Goal: Task Accomplishment & Management: Manage account settings

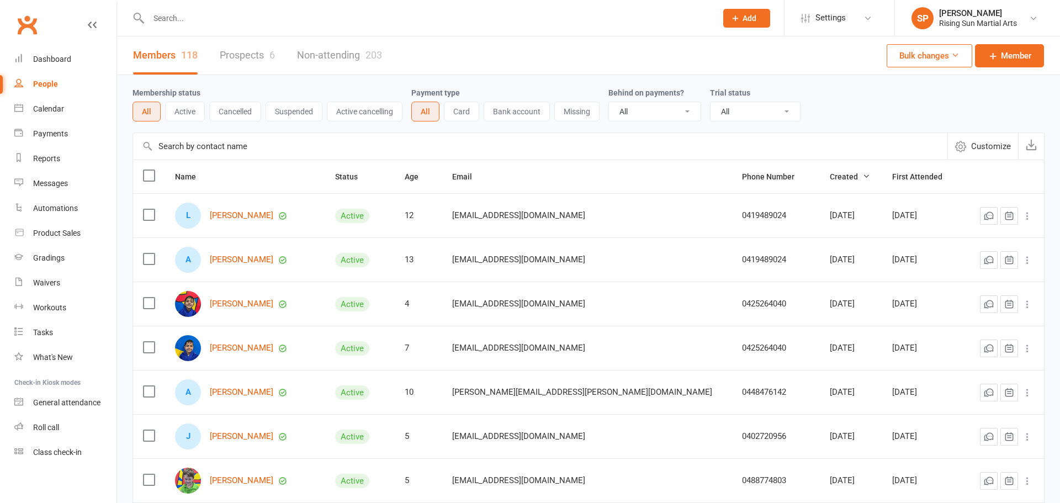
select select "100"
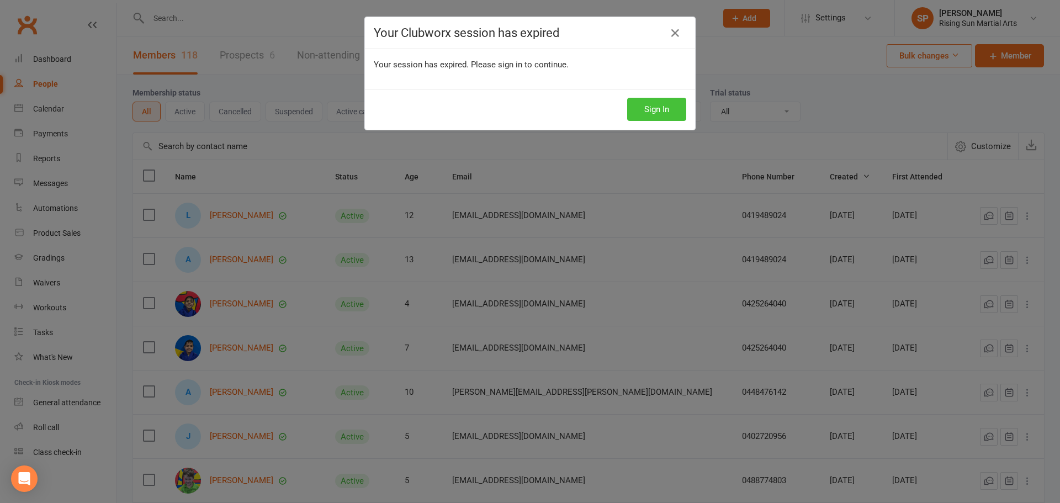
click at [678, 105] on button "Sign In" at bounding box center [656, 109] width 59 height 23
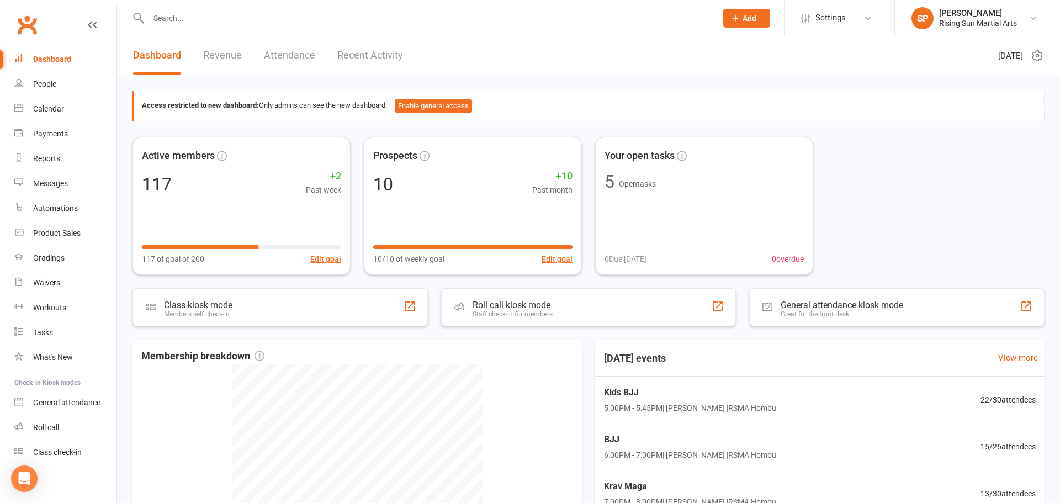
click at [380, 59] on link "Recent Activity" at bounding box center [370, 55] width 66 height 38
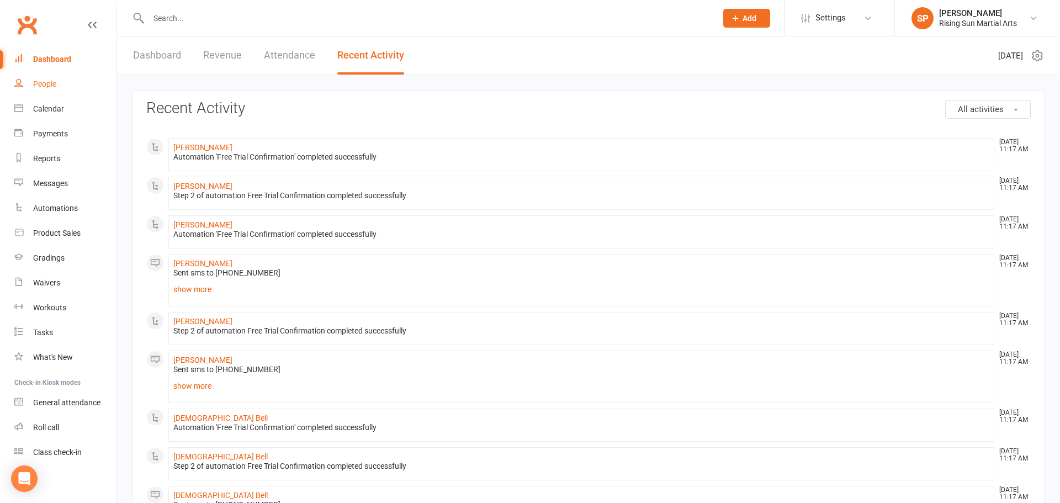
click at [34, 84] on div "People" at bounding box center [44, 83] width 23 height 9
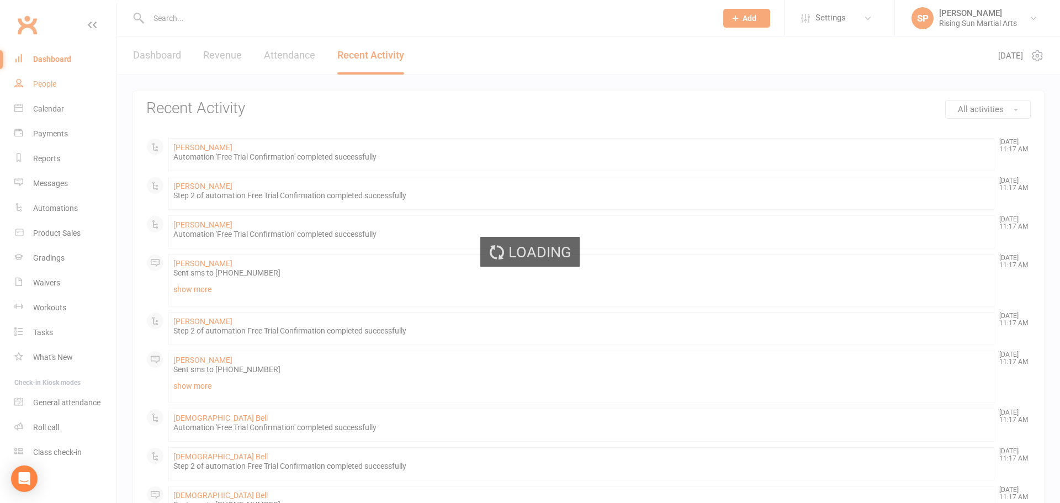
select select "100"
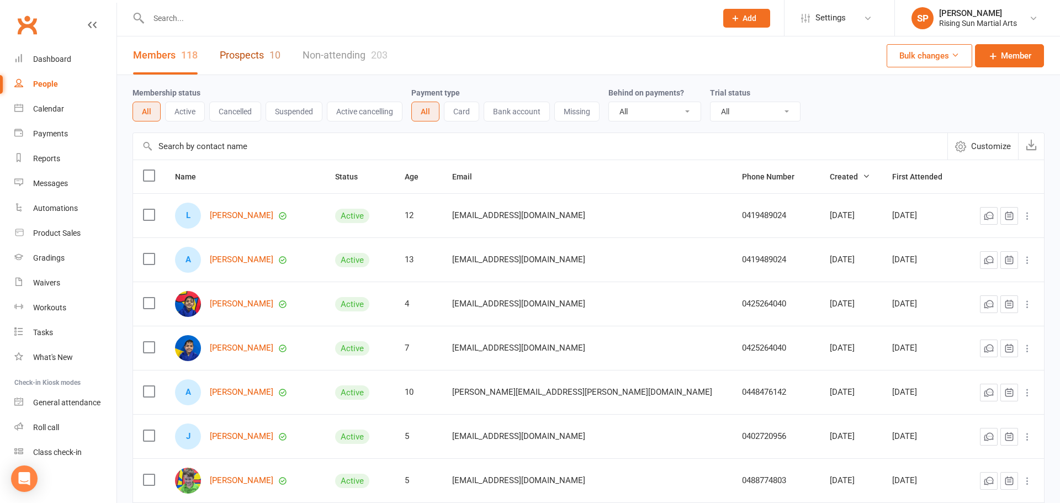
click at [245, 62] on link "Prospects 10" at bounding box center [250, 55] width 61 height 38
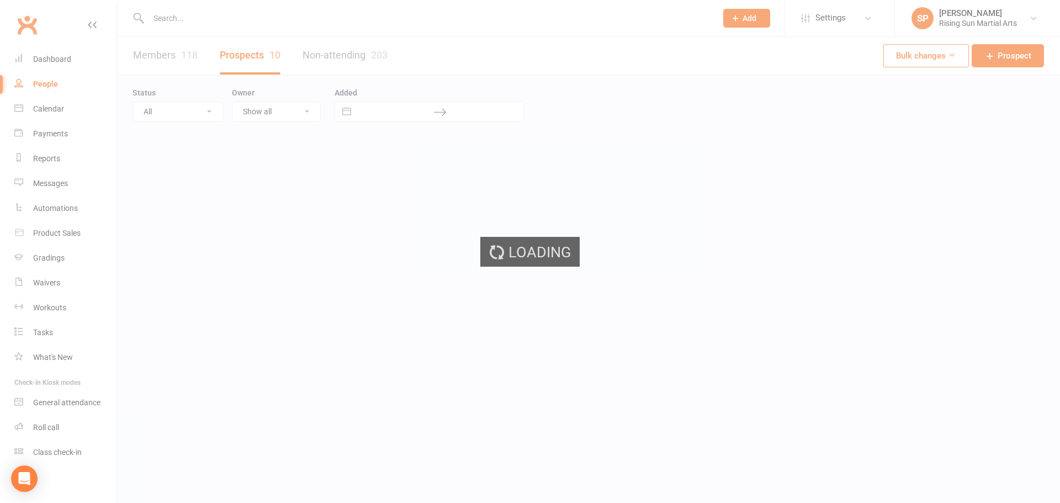
select select "100"
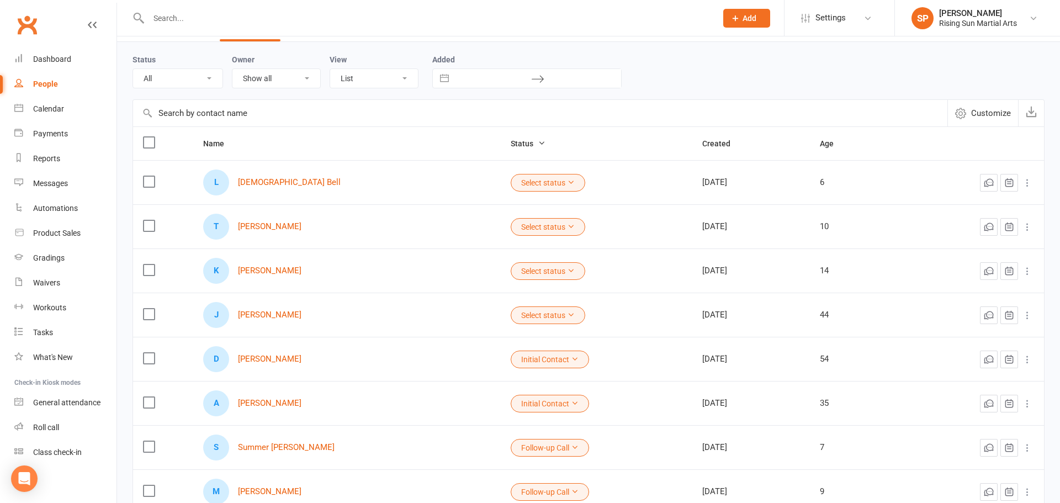
scroll to position [35, 0]
click at [511, 187] on button "Select status" at bounding box center [548, 181] width 75 height 18
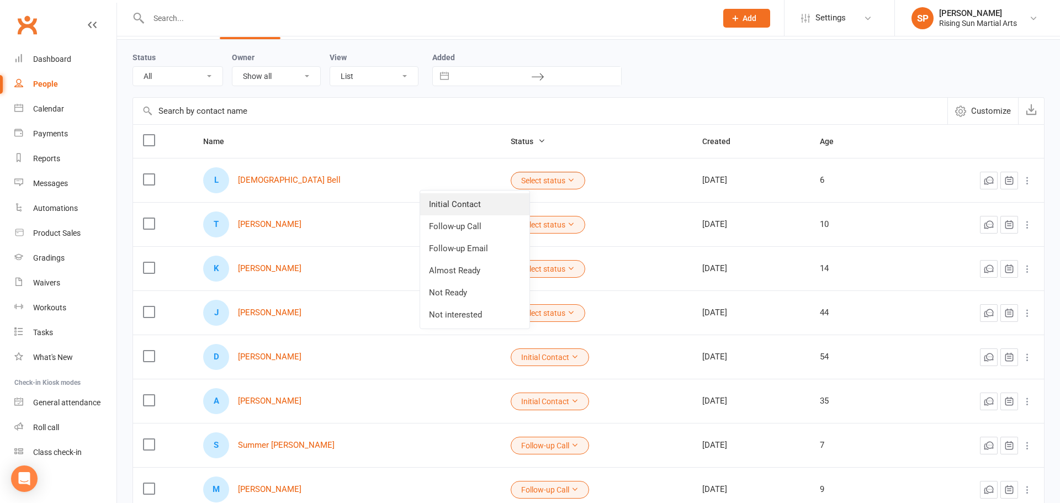
click at [461, 203] on link "Initial Contact" at bounding box center [474, 204] width 109 height 22
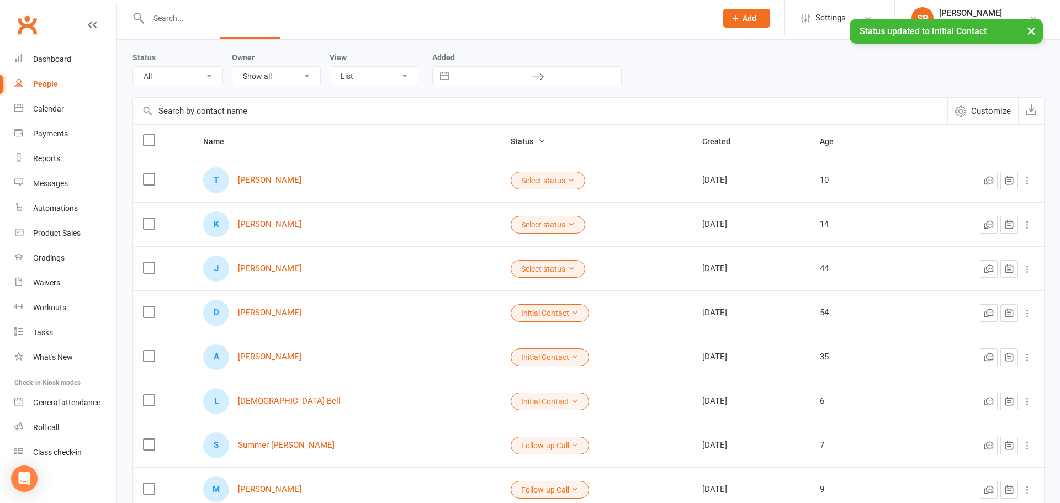
click at [511, 227] on button "Select status" at bounding box center [548, 225] width 75 height 18
click at [485, 248] on link "Initial Contact" at bounding box center [474, 248] width 109 height 22
click at [511, 188] on button "Select status" at bounding box center [548, 181] width 75 height 18
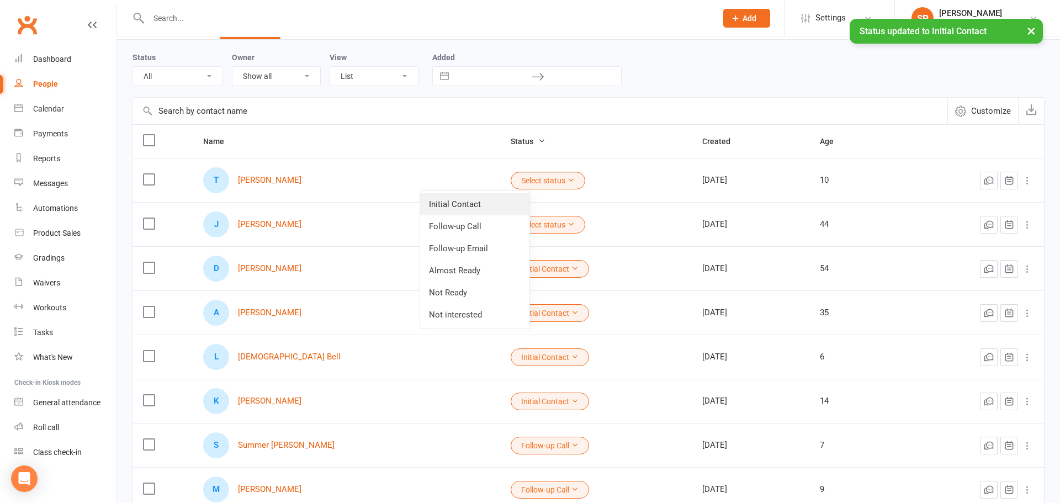
click at [493, 206] on link "Initial Contact" at bounding box center [474, 204] width 109 height 22
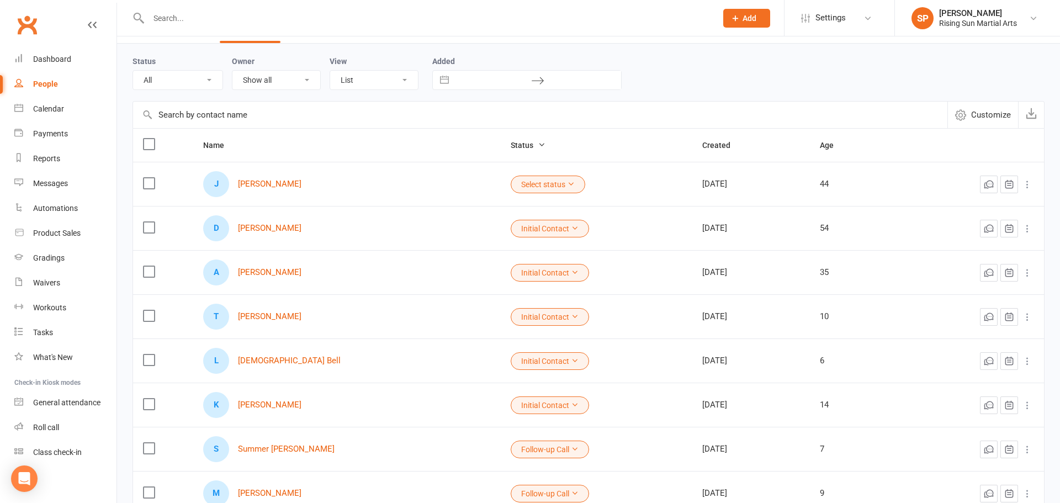
scroll to position [30, 0]
click at [53, 60] on div "Dashboard" at bounding box center [52, 59] width 38 height 9
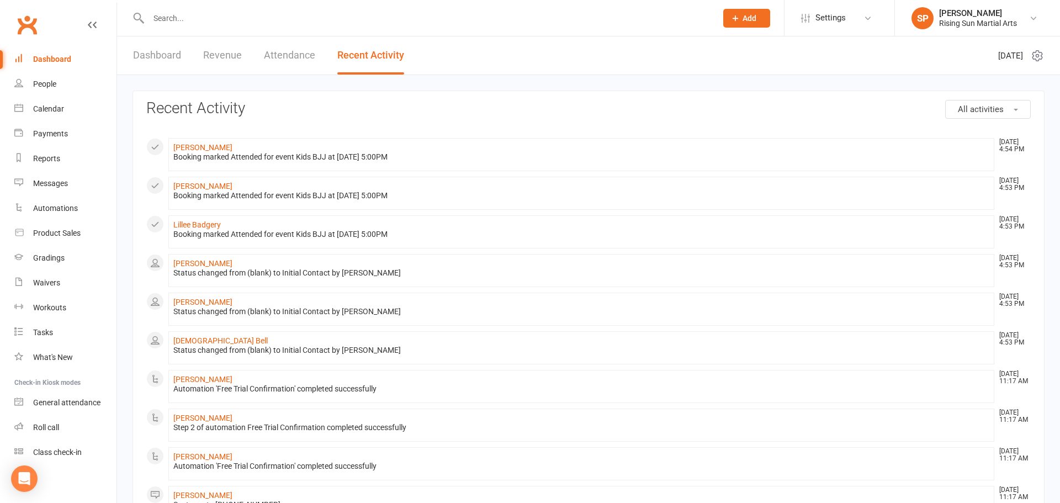
click at [277, 57] on link "Attendance" at bounding box center [289, 55] width 51 height 38
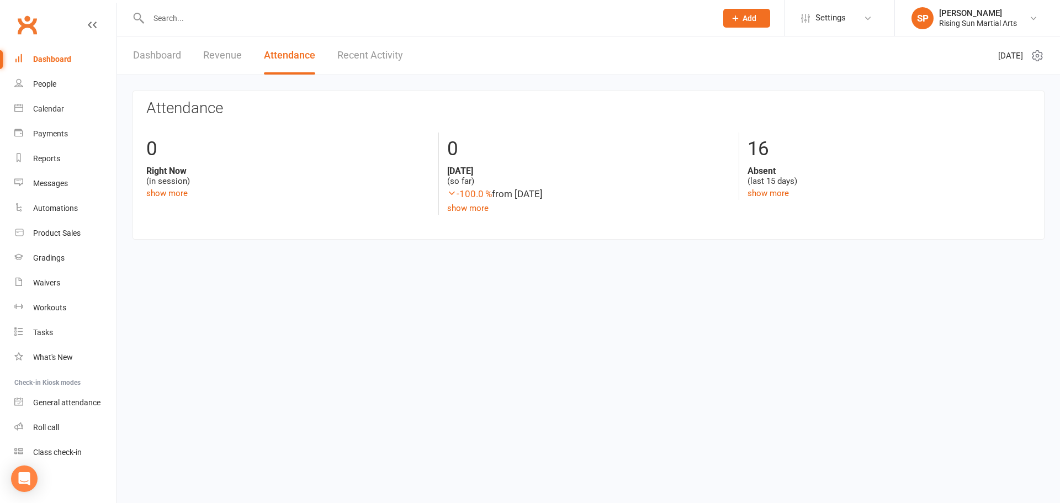
click at [224, 57] on link "Revenue" at bounding box center [222, 55] width 39 height 38
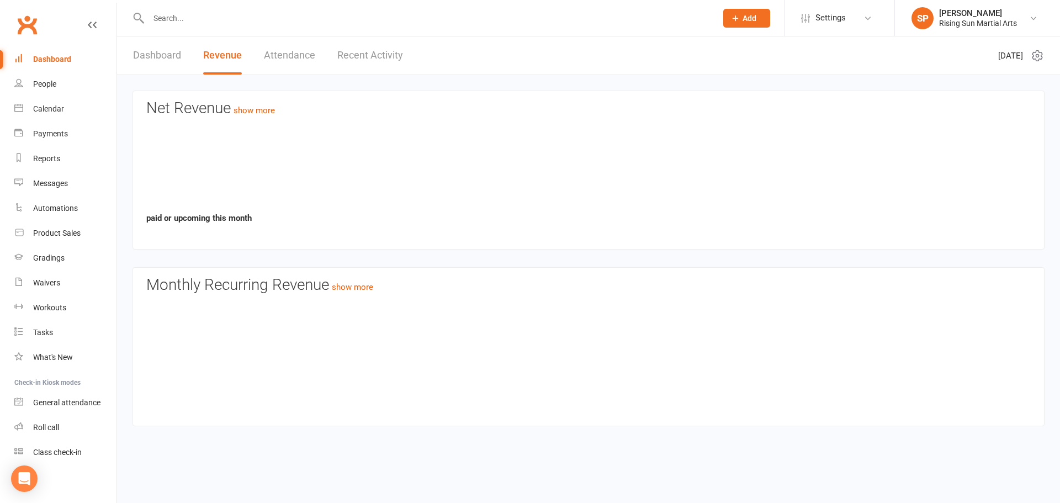
click at [169, 61] on link "Dashboard" at bounding box center [157, 55] width 48 height 38
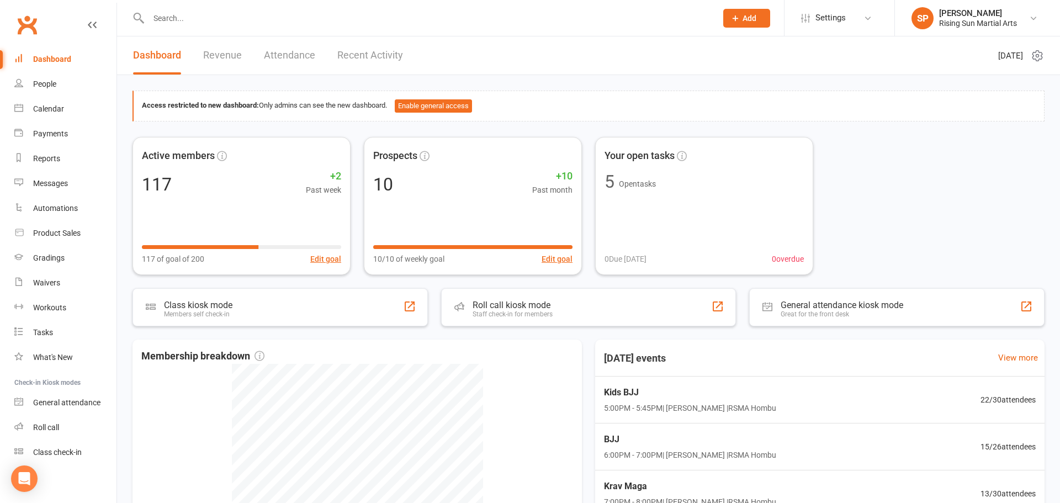
click at [205, 13] on input "text" at bounding box center [427, 17] width 564 height 15
